Goal: Find specific page/section: Find specific page/section

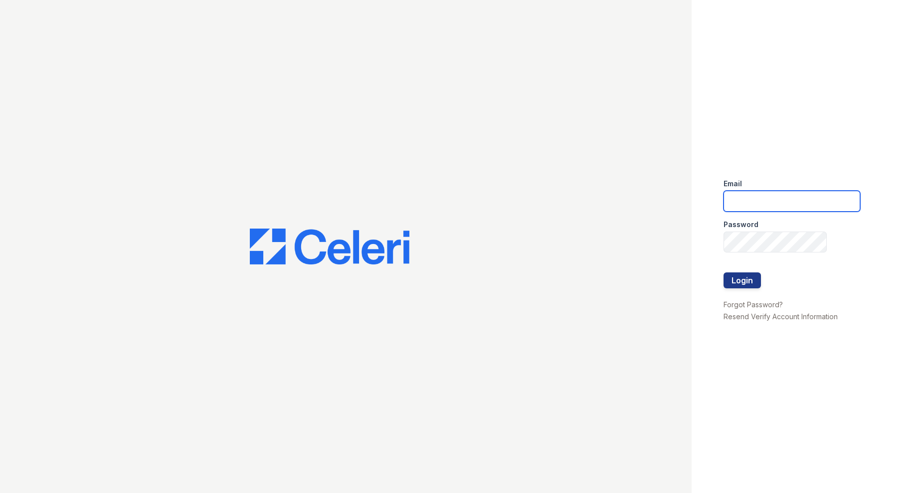
type input "[EMAIL_ADDRESS][DOMAIN_NAME]"
click at [742, 280] on button "Login" at bounding box center [741, 281] width 37 height 16
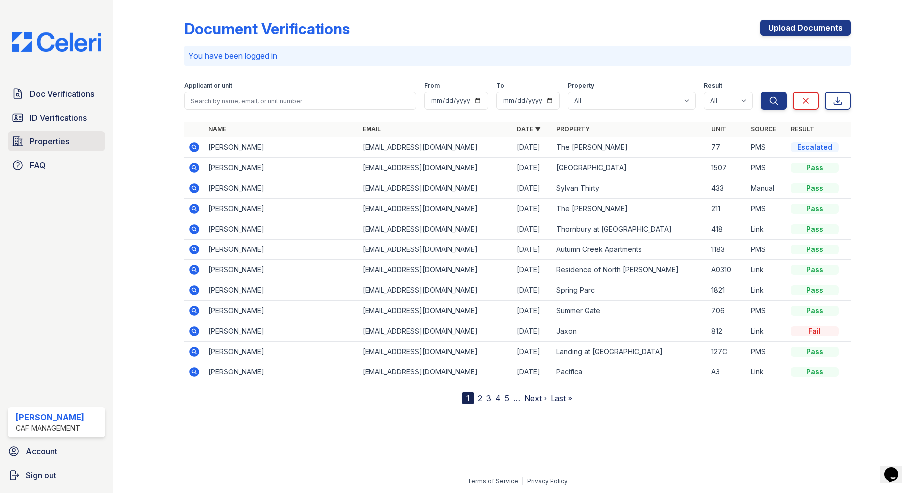
click at [48, 135] on link "Properties" at bounding box center [56, 142] width 97 height 20
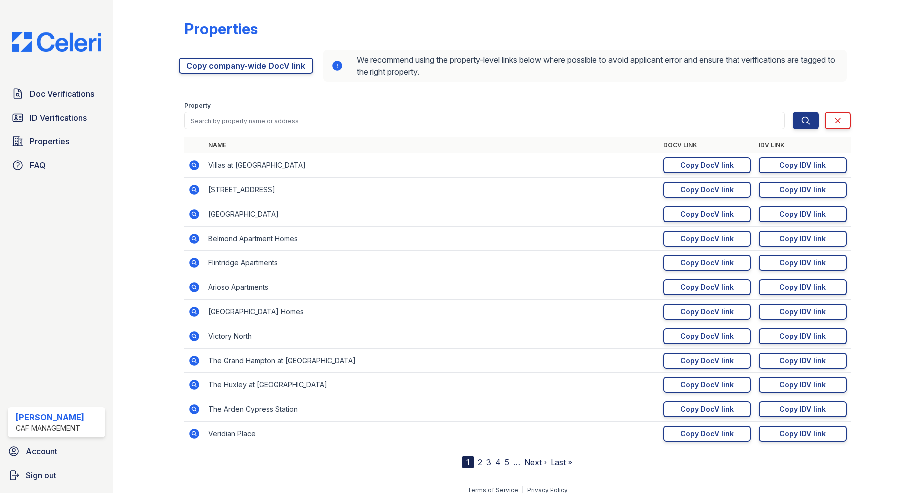
scroll to position [9, 0]
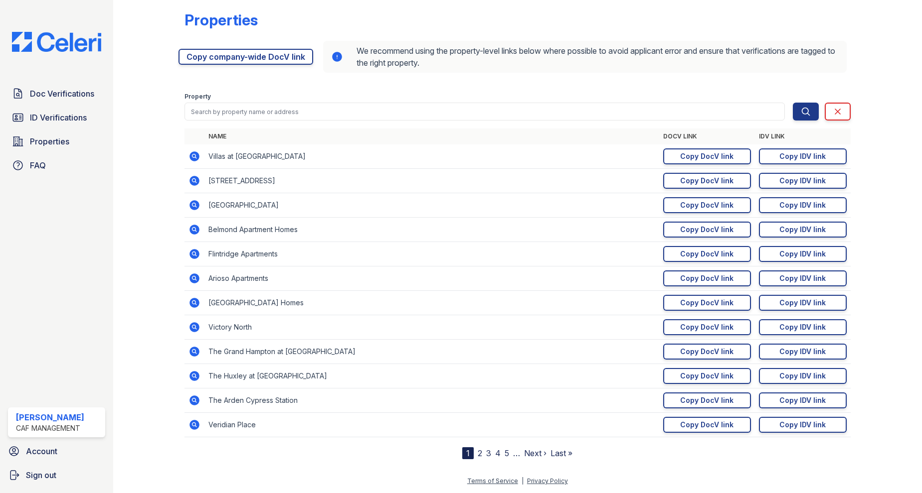
click at [478, 455] on link "2" at bounding box center [480, 454] width 4 height 10
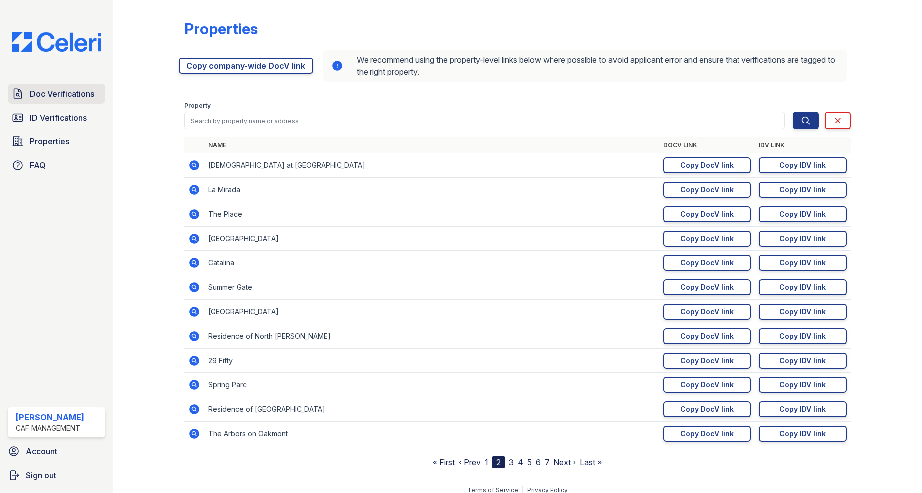
click at [97, 94] on link "Doc Verifications" at bounding box center [56, 94] width 97 height 20
